Goal: Task Accomplishment & Management: Manage account settings

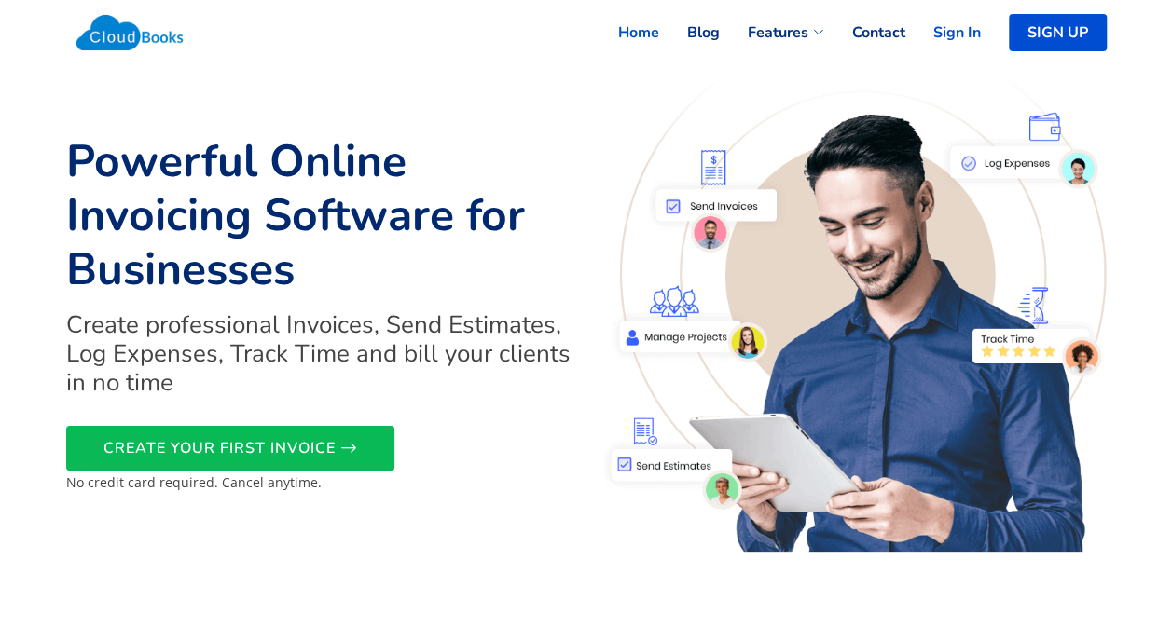
click at [956, 37] on link "Sign In" at bounding box center [943, 32] width 76 height 41
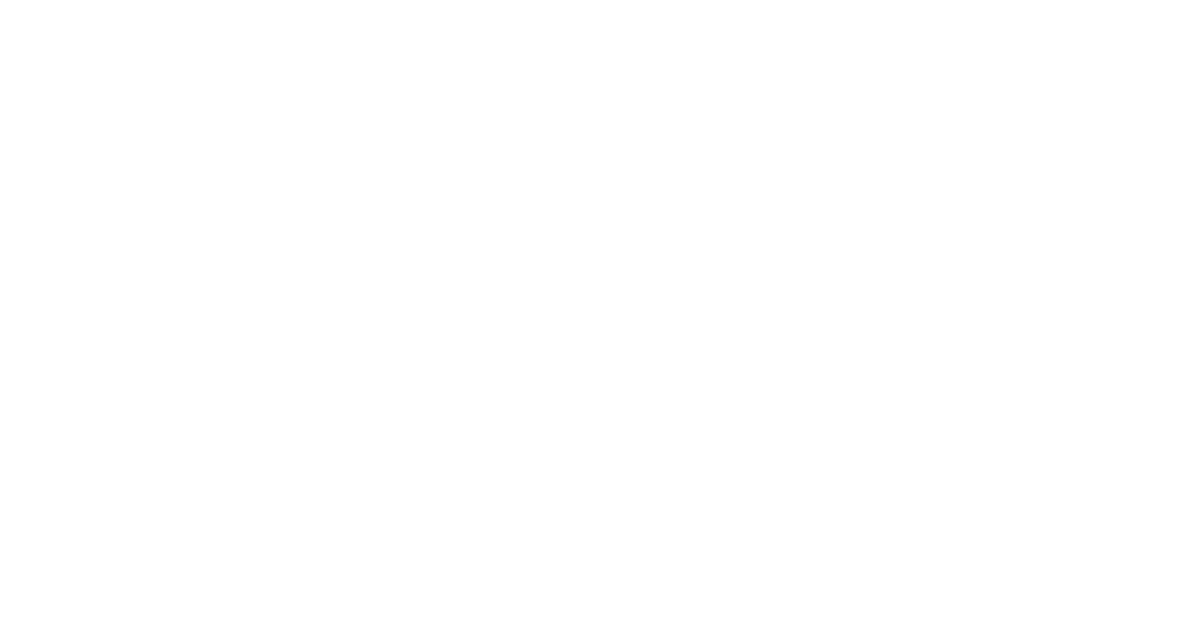
select select "365"
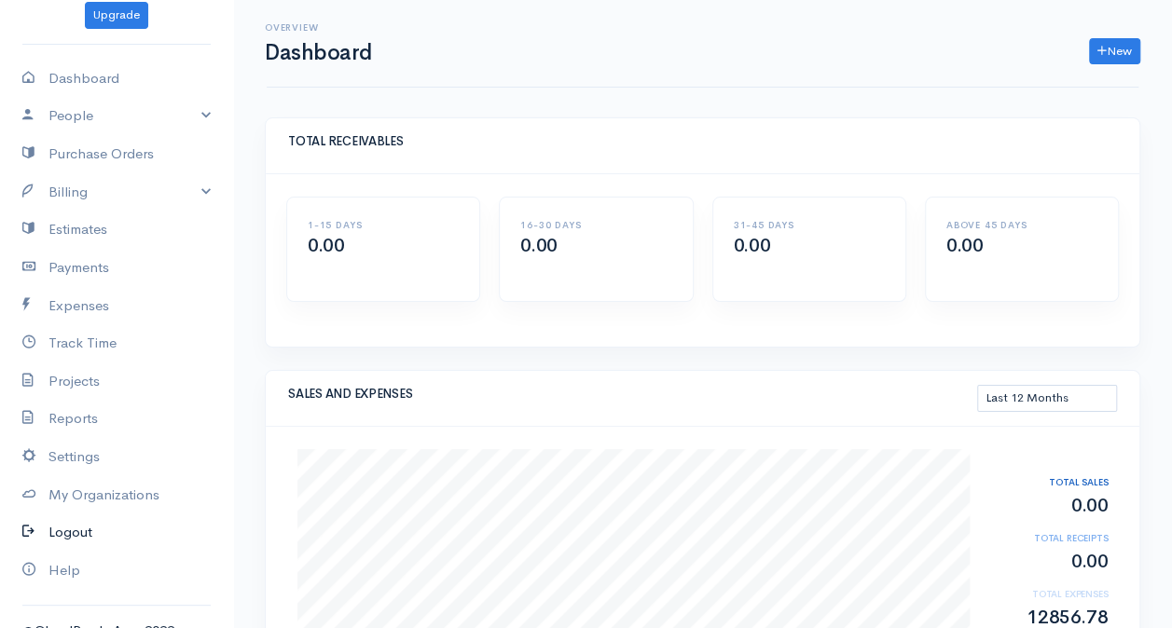
scroll to position [89, 0]
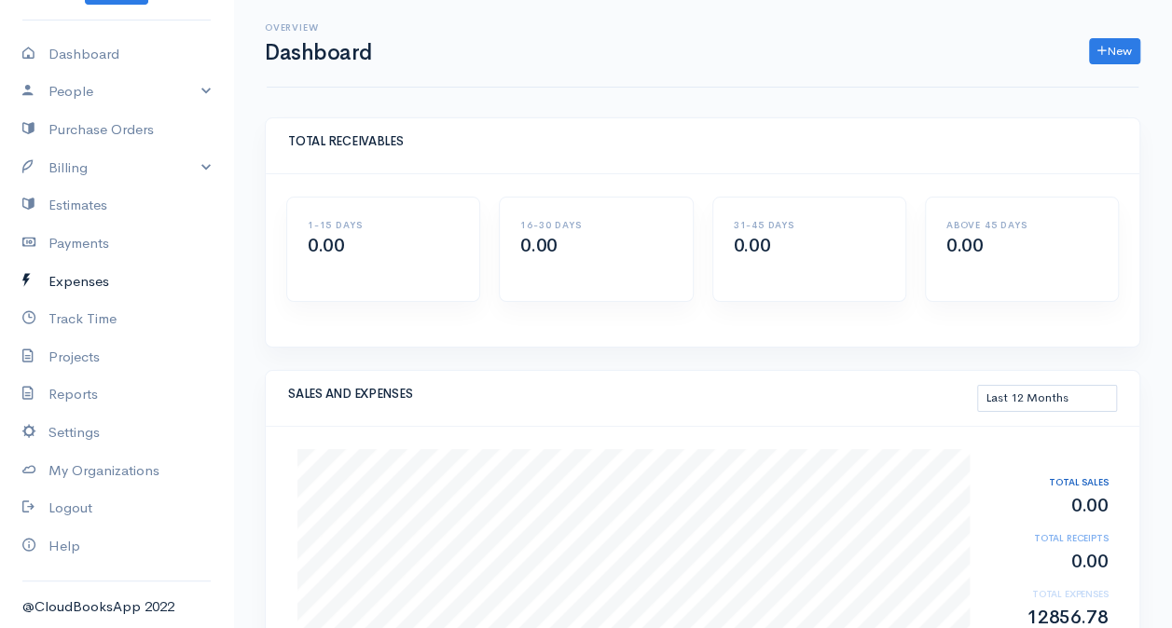
click at [103, 269] on link "Expenses" at bounding box center [116, 282] width 233 height 38
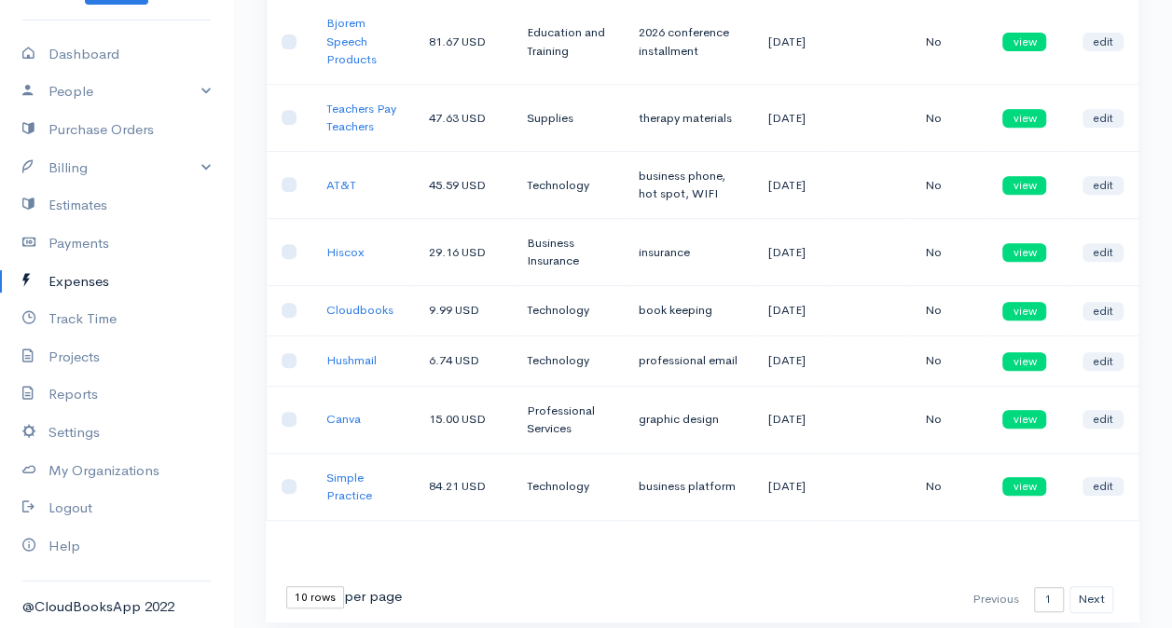
scroll to position [451, 0]
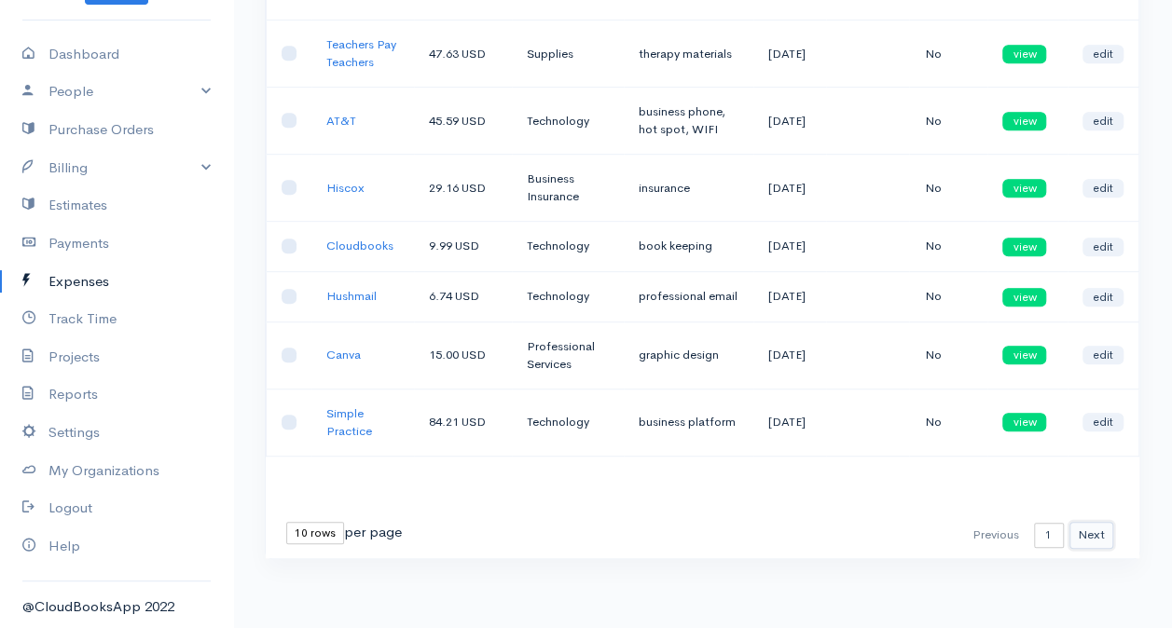
click at [1084, 543] on button "Next" at bounding box center [1091, 535] width 44 height 27
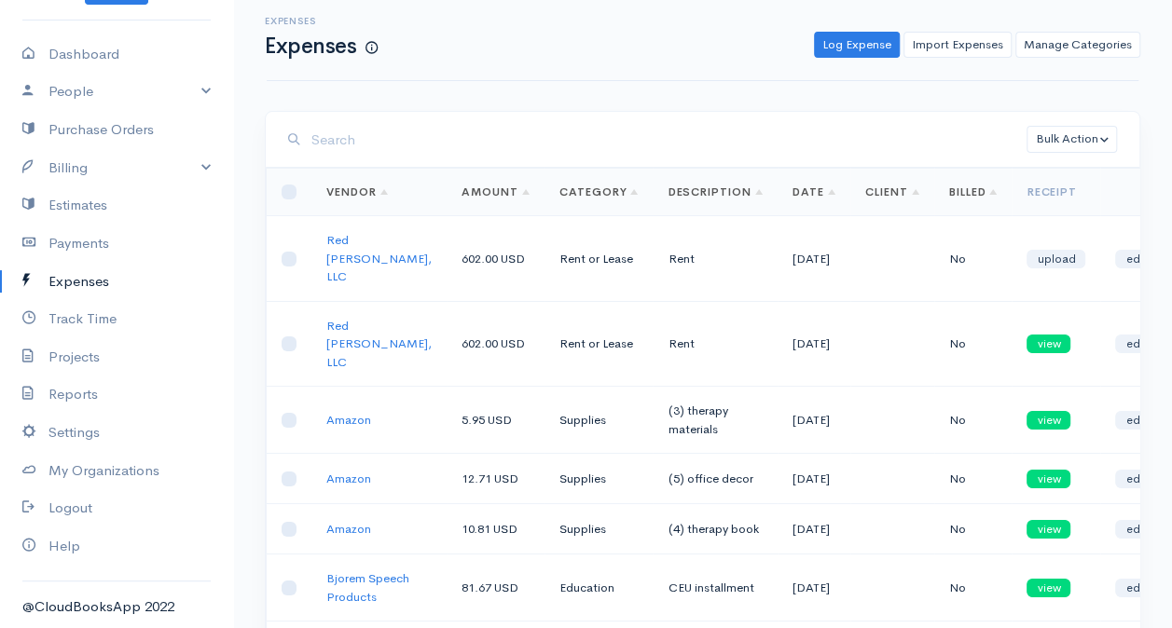
scroll to position [3, 0]
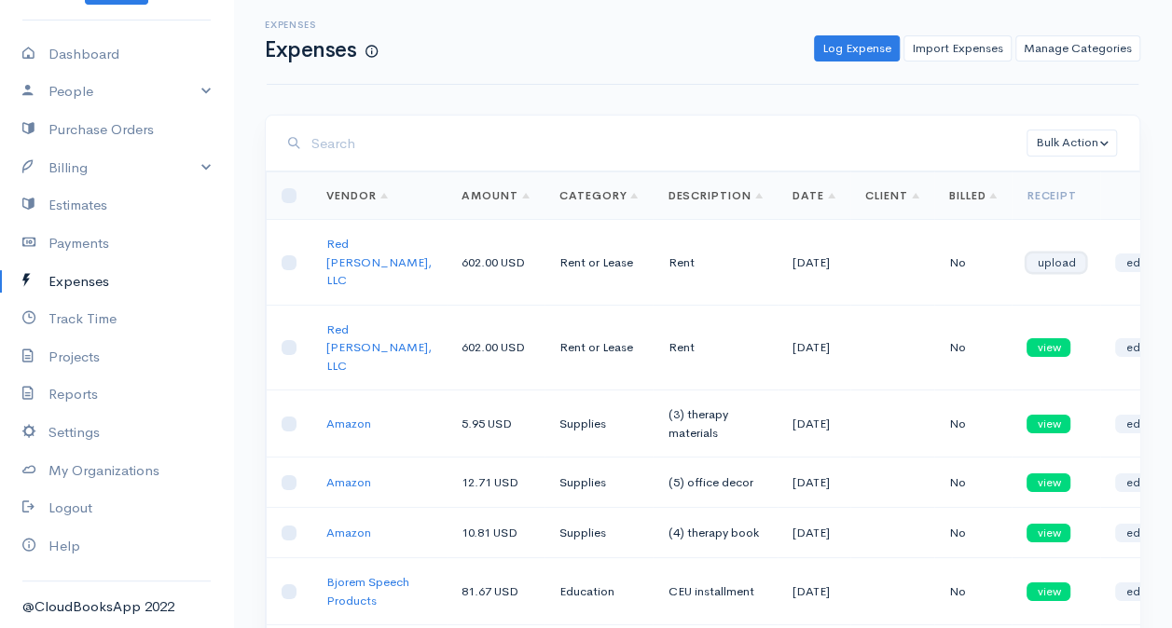
click at [1029, 254] on link "upload" at bounding box center [1055, 263] width 59 height 19
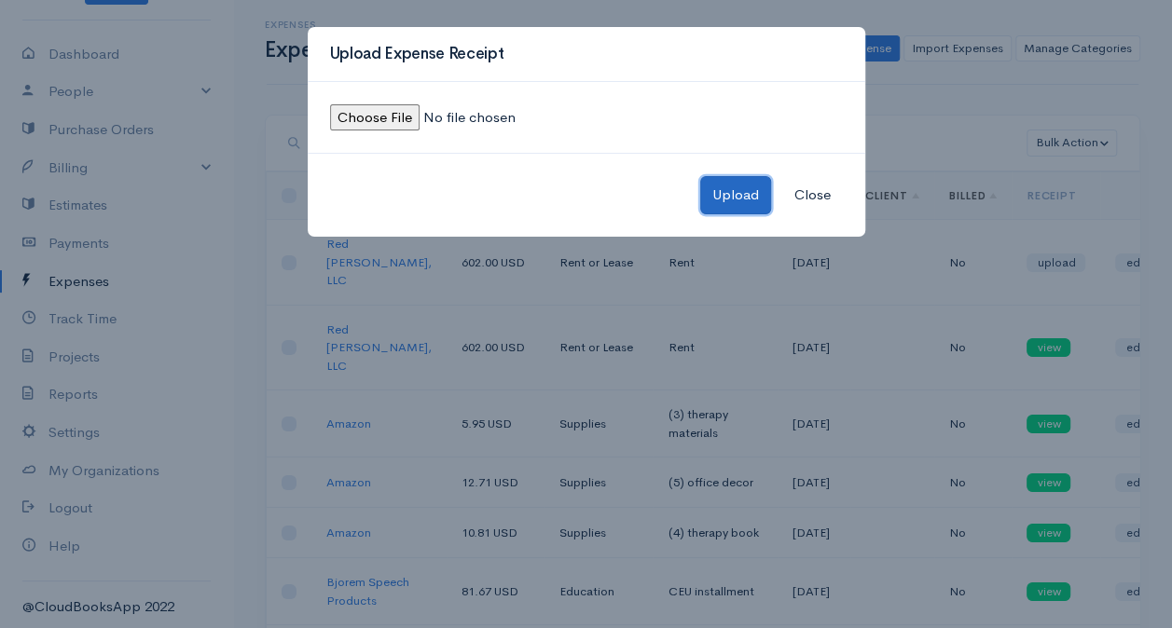
click at [744, 189] on button "Upload" at bounding box center [735, 195] width 71 height 38
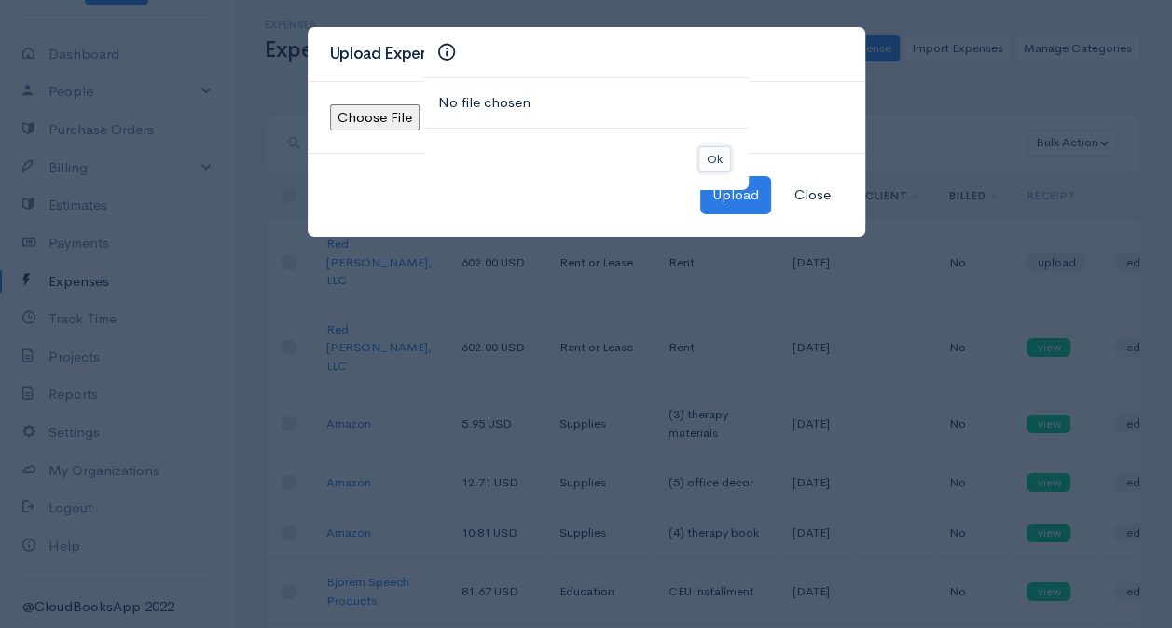
click at [716, 168] on button "Ok" at bounding box center [714, 159] width 33 height 27
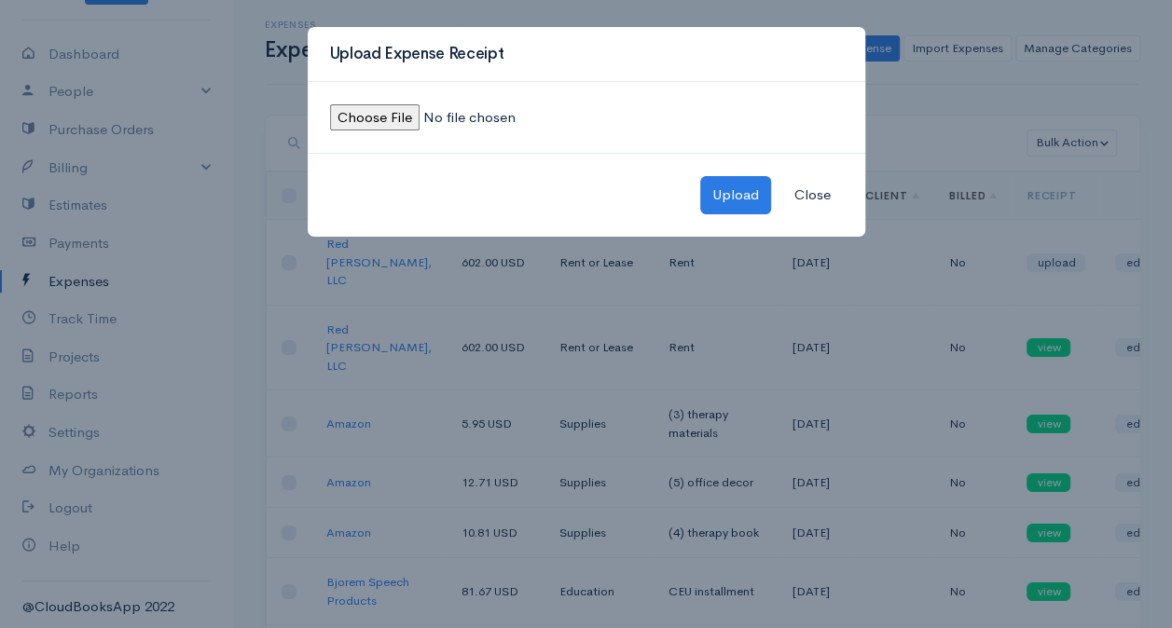
click at [349, 129] on input "file" at bounding box center [457, 117] width 254 height 27
type input "C:\fakepath\Rent receipt-July.jpeg"
click at [713, 196] on button "Upload" at bounding box center [735, 195] width 71 height 38
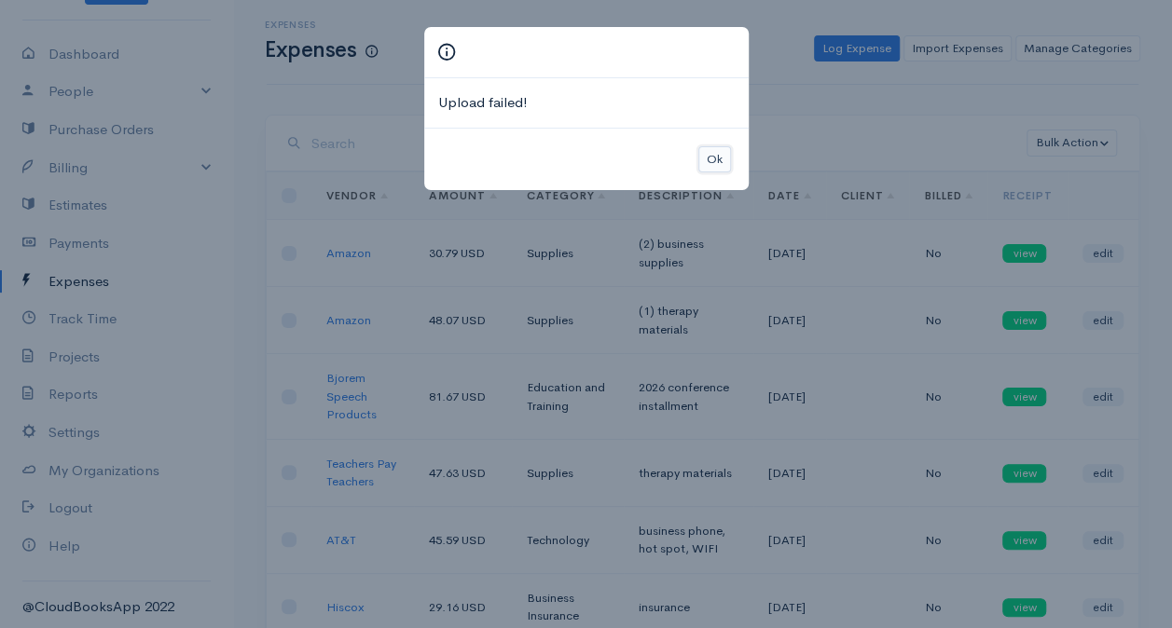
click at [718, 158] on button "Ok" at bounding box center [714, 159] width 33 height 27
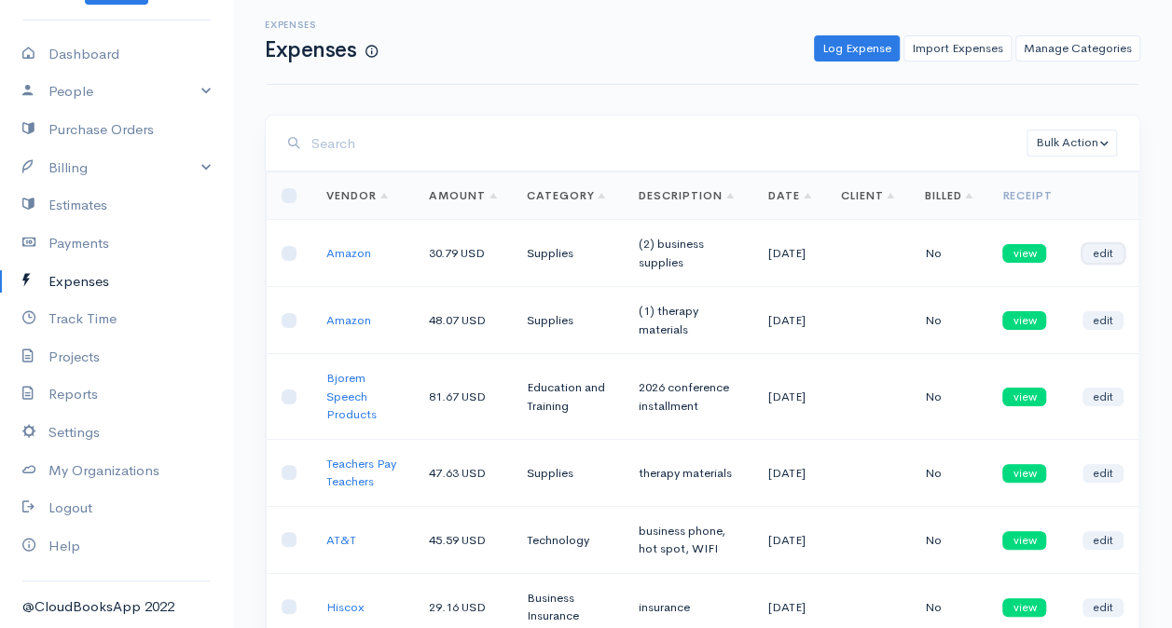
click at [1106, 251] on link "edit" at bounding box center [1102, 253] width 41 height 19
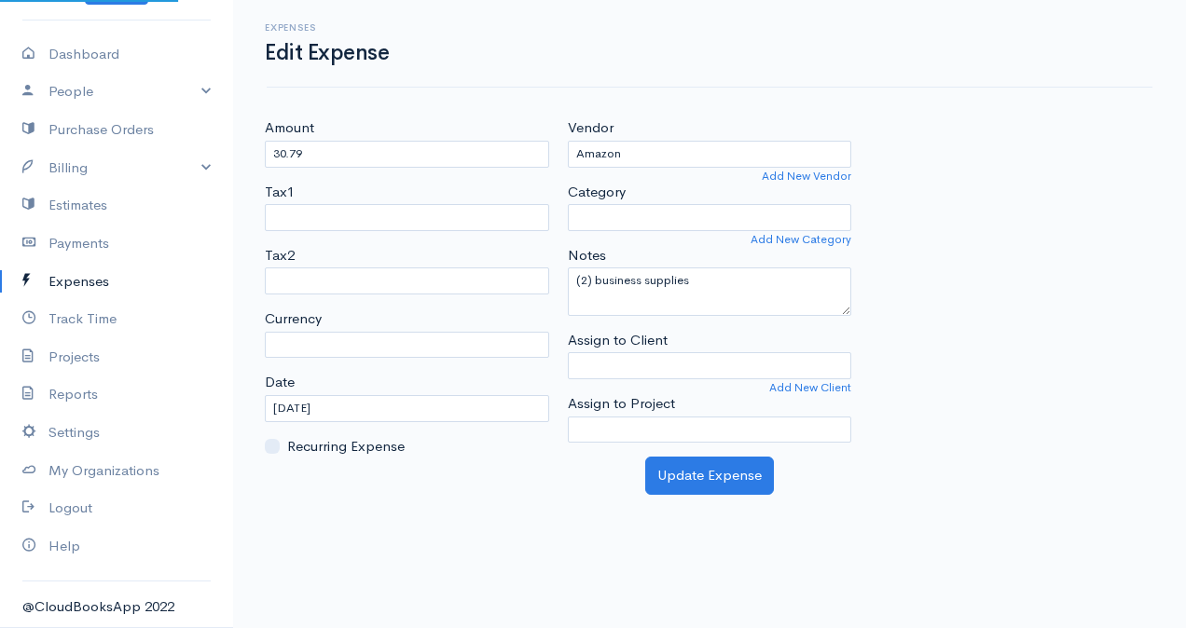
select select "USD"
select select "Supplies"
select select
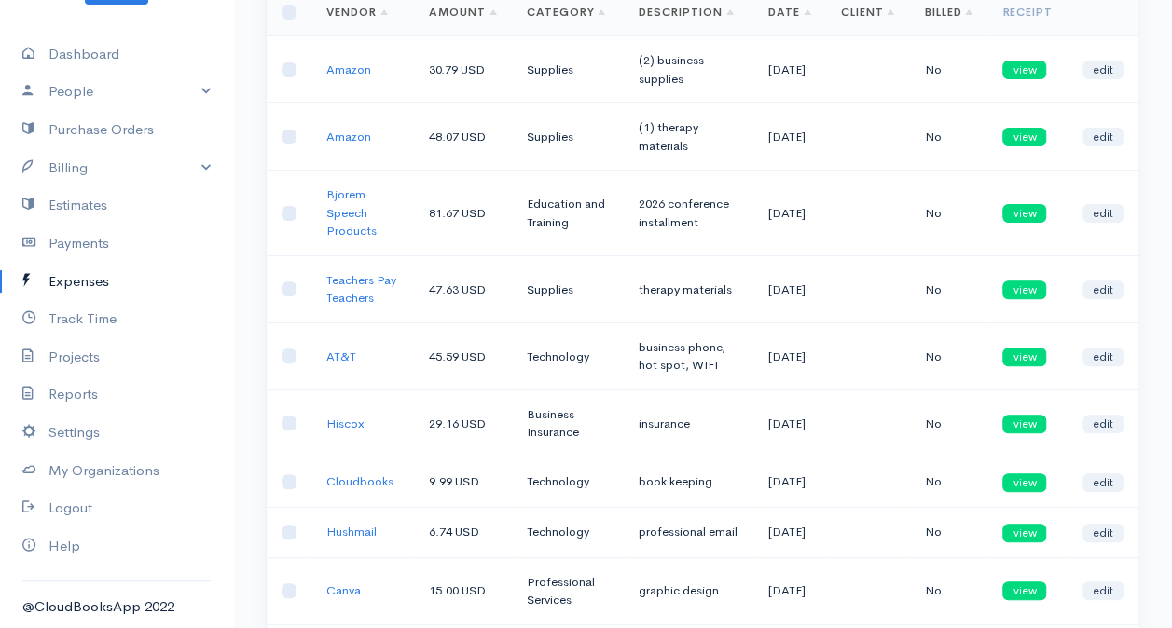
scroll to position [451, 0]
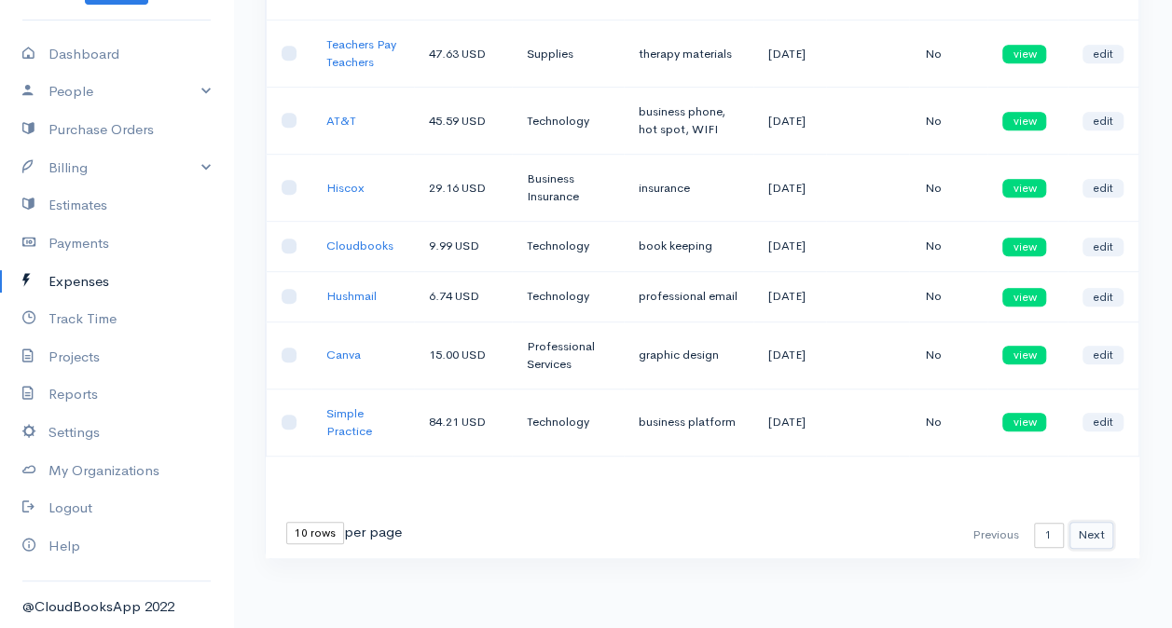
click at [1081, 539] on button "Next" at bounding box center [1091, 535] width 44 height 27
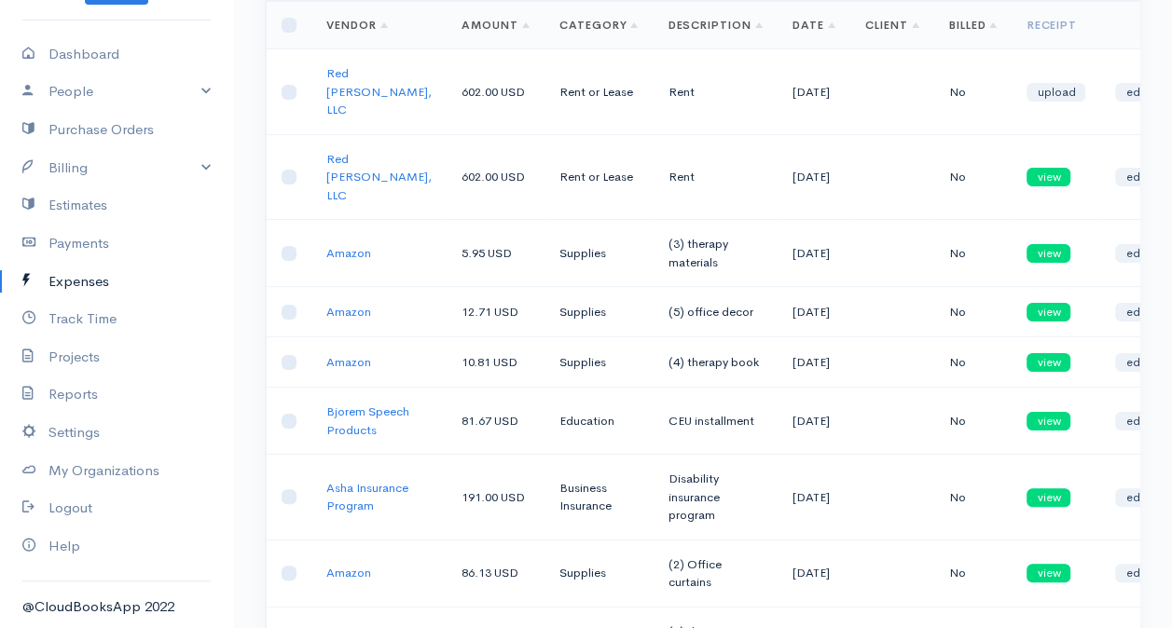
scroll to position [3, 0]
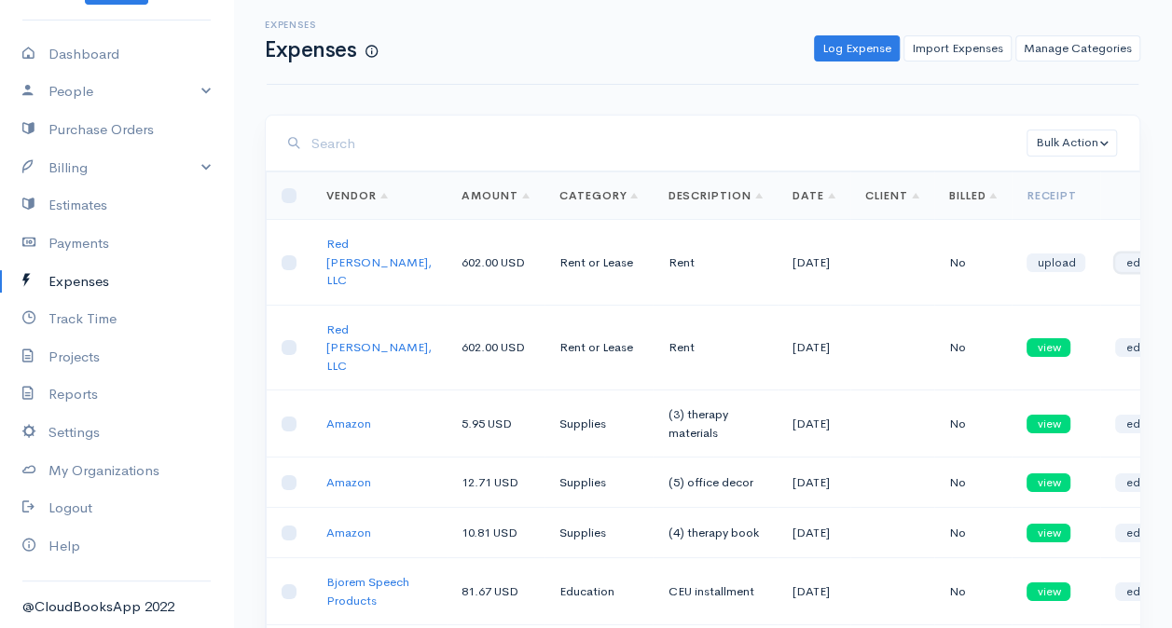
click at [1115, 254] on link "edit" at bounding box center [1135, 263] width 41 height 19
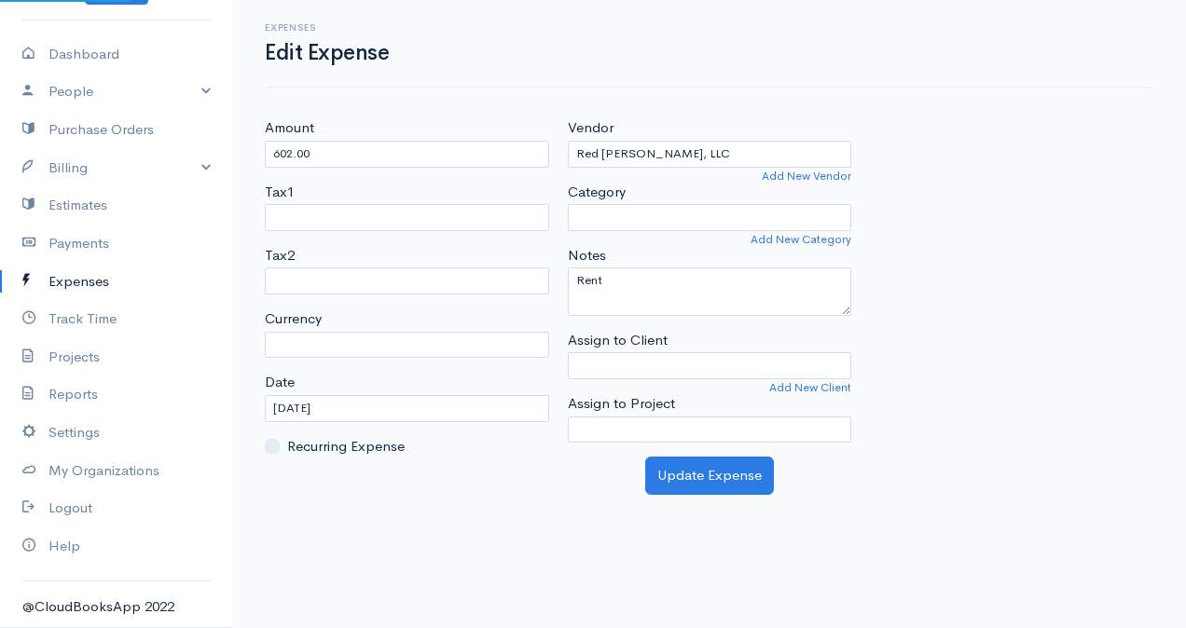
select select "USD"
select select "Rent or Lease"
select select
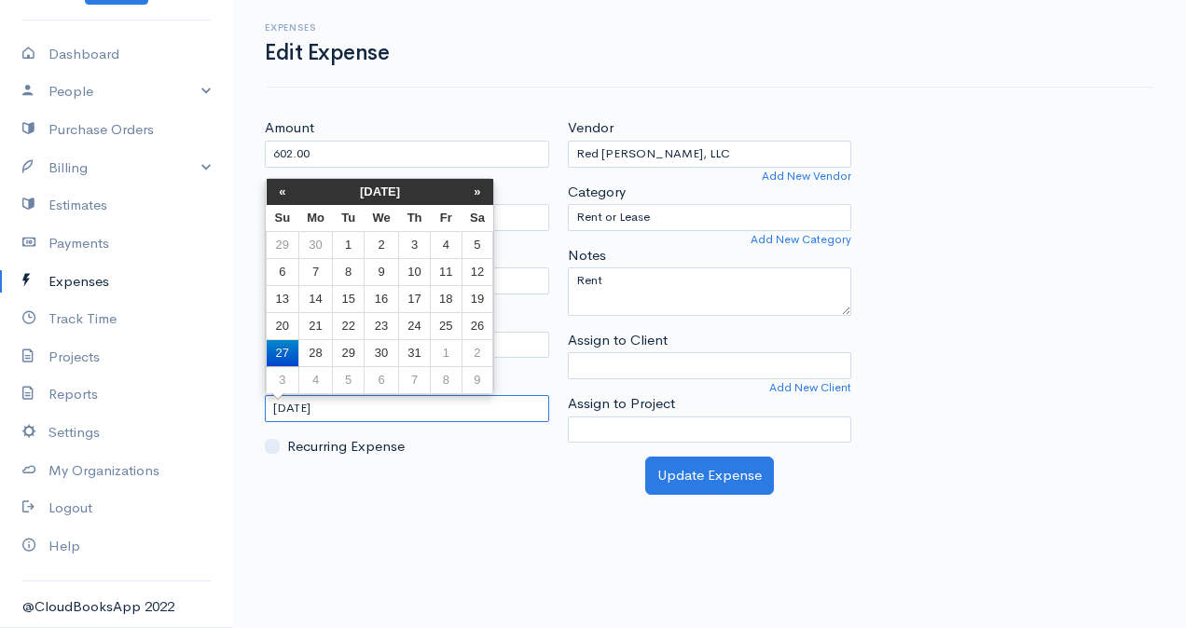
click at [301, 412] on input "[DATE]" at bounding box center [407, 408] width 284 height 27
click at [349, 347] on td "29" at bounding box center [348, 352] width 31 height 27
type input "[DATE]"
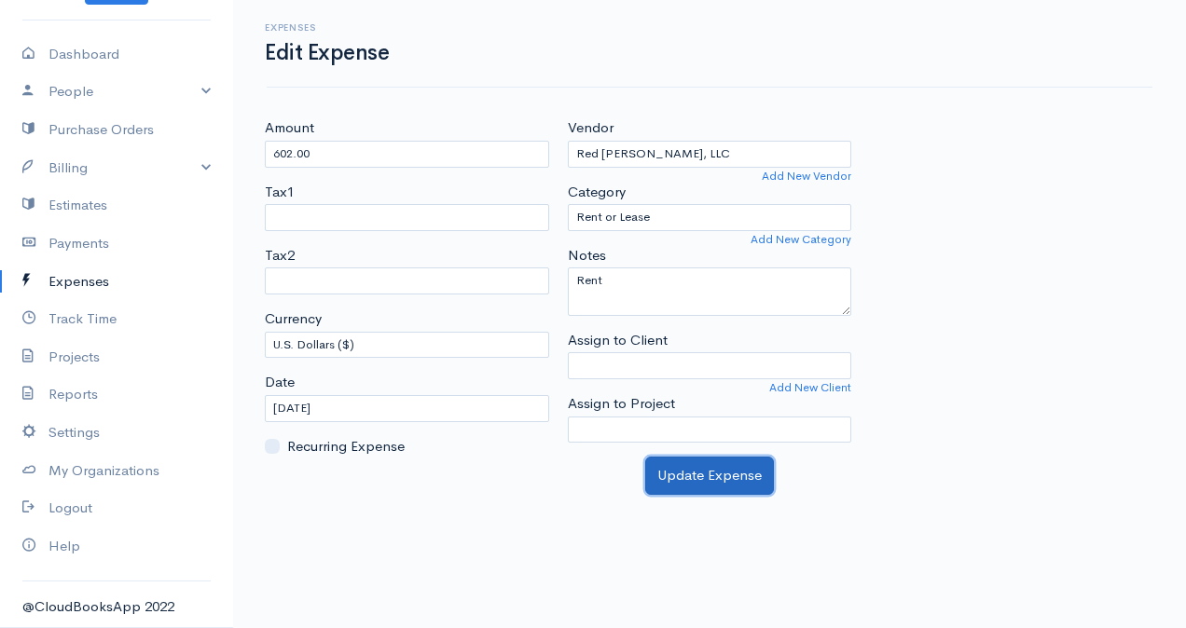
click at [692, 484] on button "Update Expense" at bounding box center [709, 476] width 129 height 38
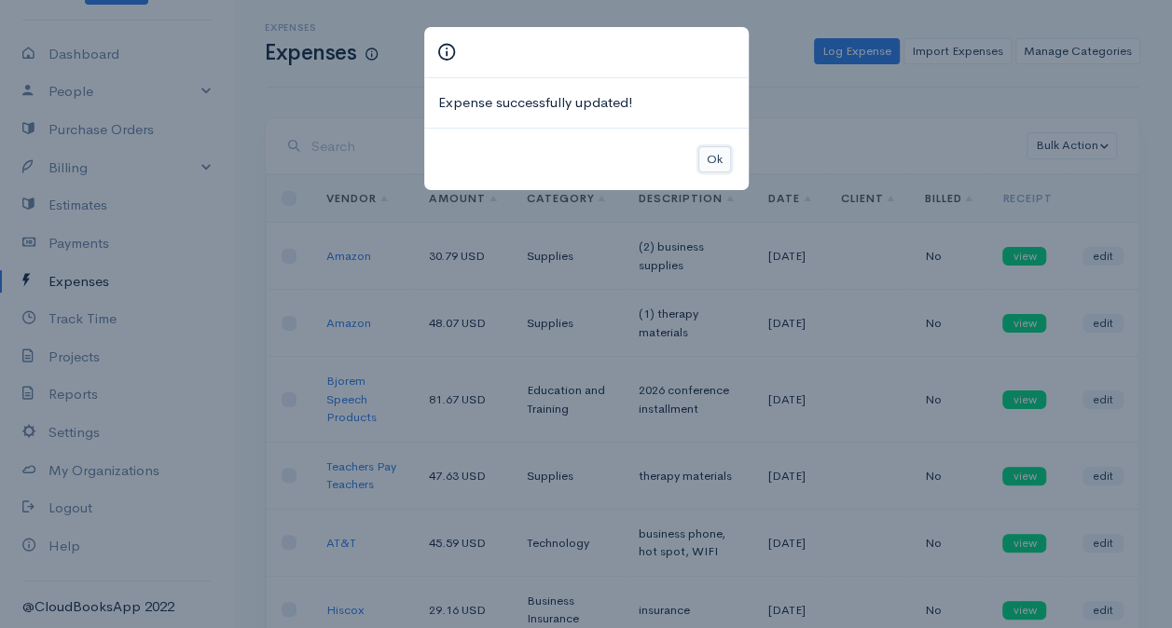
click at [710, 147] on button "Ok" at bounding box center [714, 159] width 33 height 27
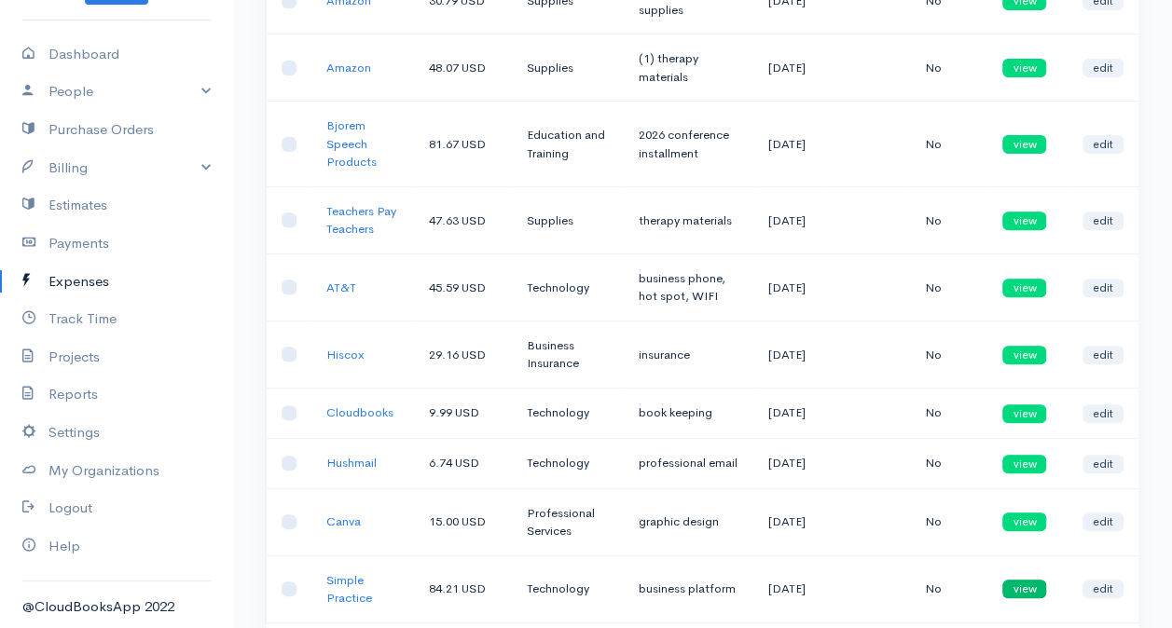
scroll to position [451, 0]
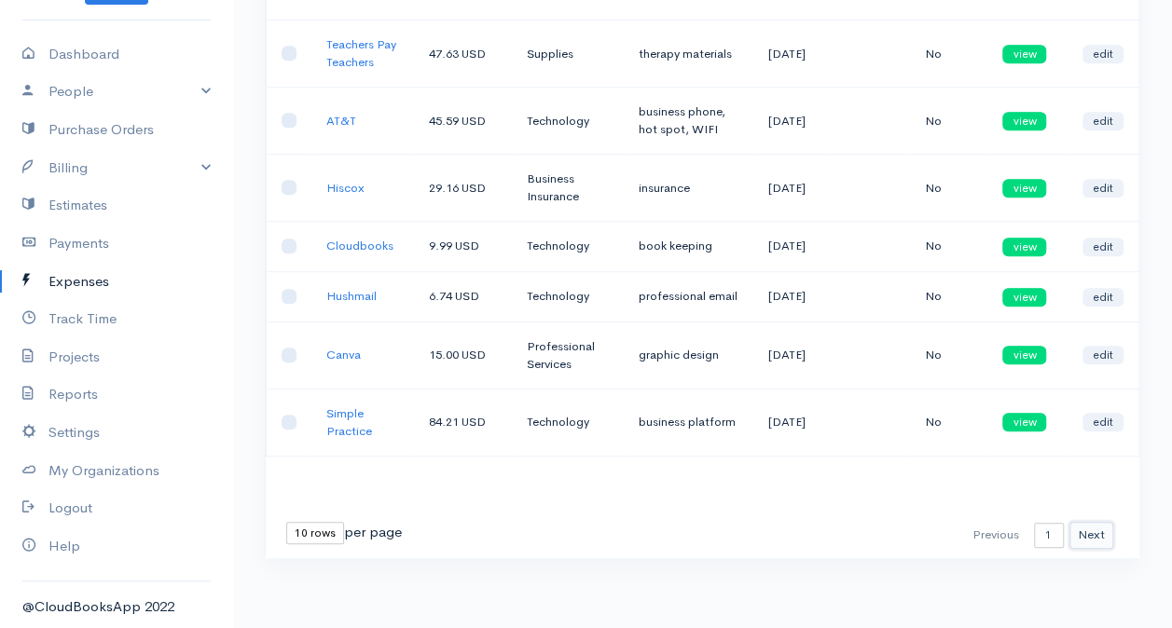
click at [1084, 540] on button "Next" at bounding box center [1091, 535] width 44 height 27
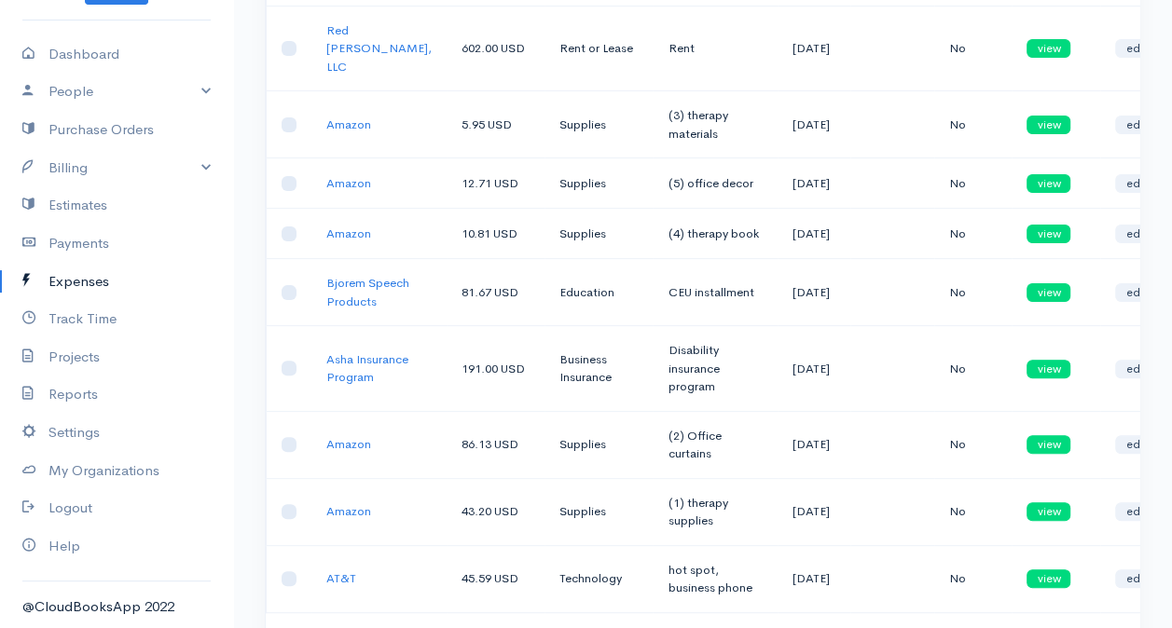
scroll to position [3, 0]
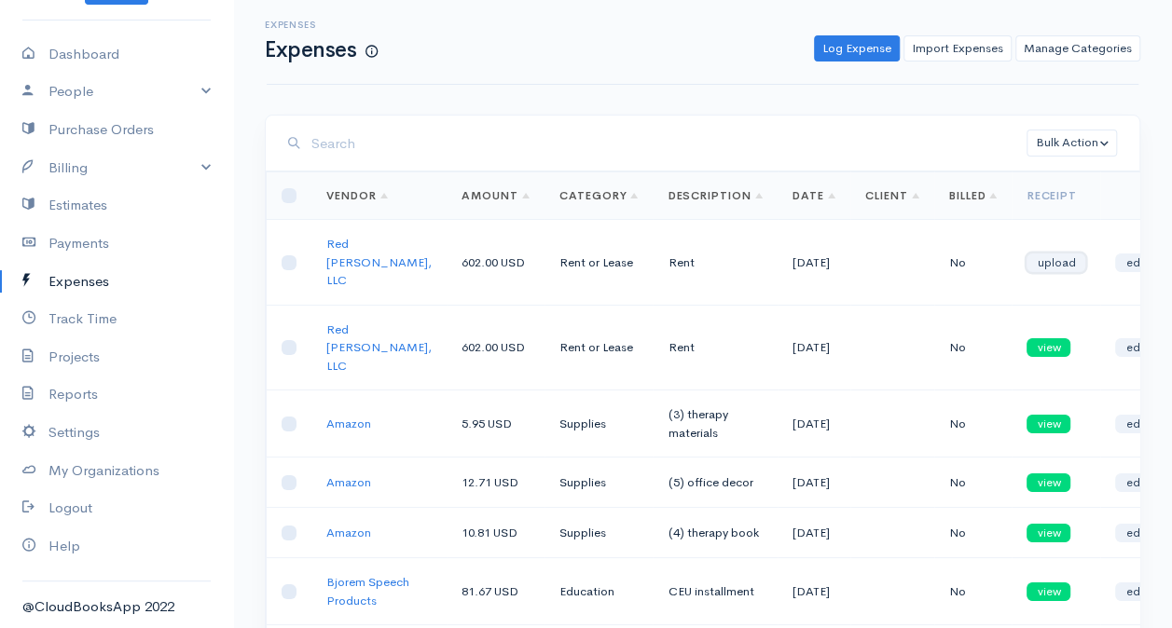
click at [1026, 258] on link "upload" at bounding box center [1055, 263] width 59 height 19
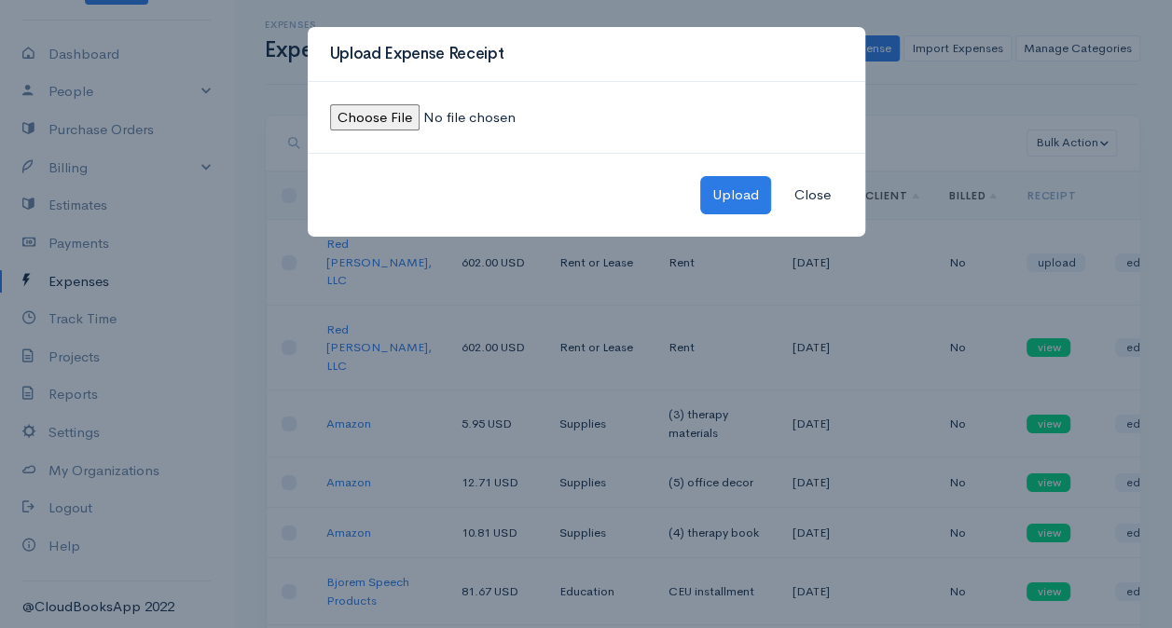
click at [380, 117] on input "file" at bounding box center [457, 117] width 254 height 27
type input "C:\fakepath\Rent receipt-July.jpeg"
click at [730, 207] on button "Upload" at bounding box center [735, 195] width 71 height 38
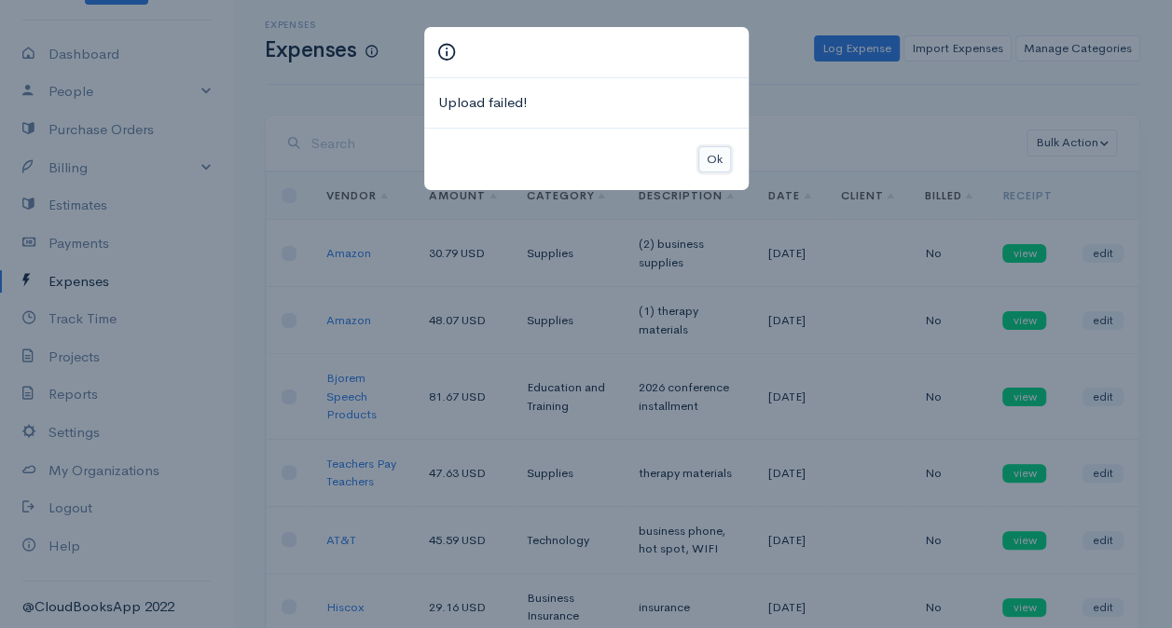
click at [717, 158] on button "Ok" at bounding box center [714, 159] width 33 height 27
